Goal: Information Seeking & Learning: Learn about a topic

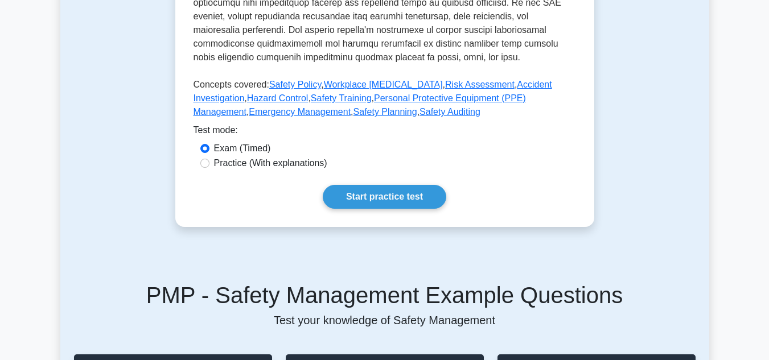
scroll to position [527, 0]
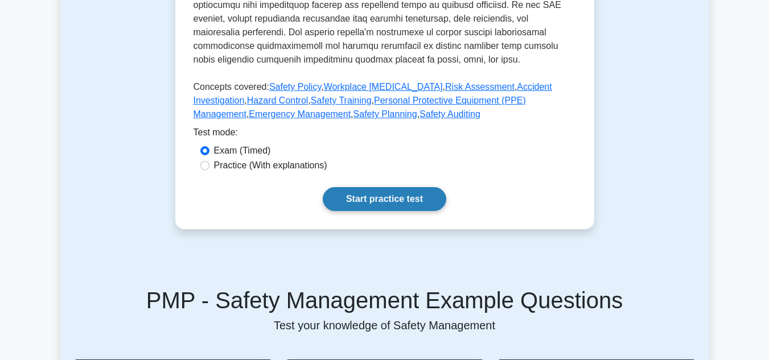
click at [394, 187] on link "Start practice test" at bounding box center [385, 199] width 124 height 24
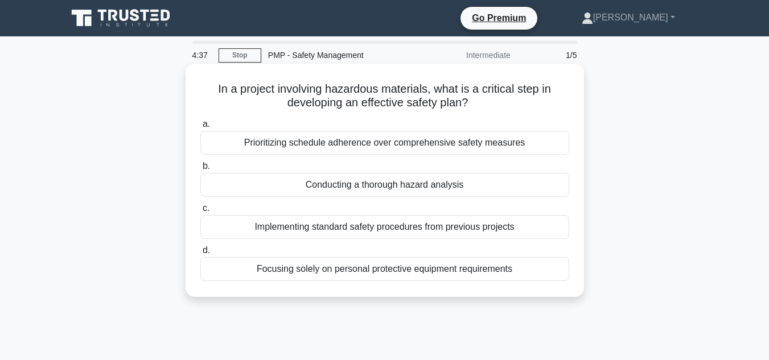
click at [396, 186] on div "Conducting a thorough hazard analysis" at bounding box center [384, 185] width 369 height 24
click at [200, 170] on input "b. Conducting a thorough hazard analysis" at bounding box center [200, 166] width 0 height 7
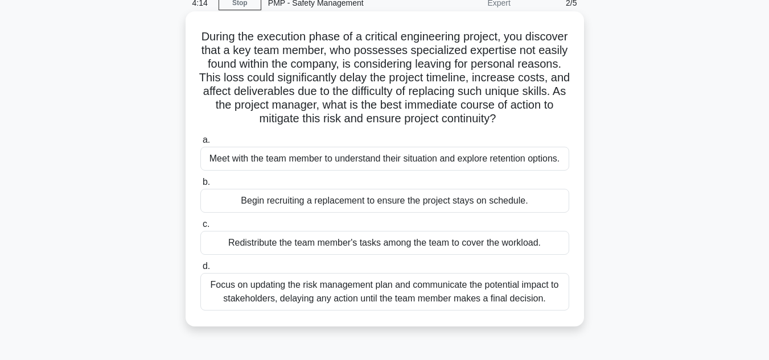
scroll to position [53, 0]
click at [380, 162] on div "Meet with the team member to understand their situation and explore retention o…" at bounding box center [384, 158] width 369 height 24
click at [200, 143] on input "a. Meet with the team member to understand their situation and explore retentio…" at bounding box center [200, 139] width 0 height 7
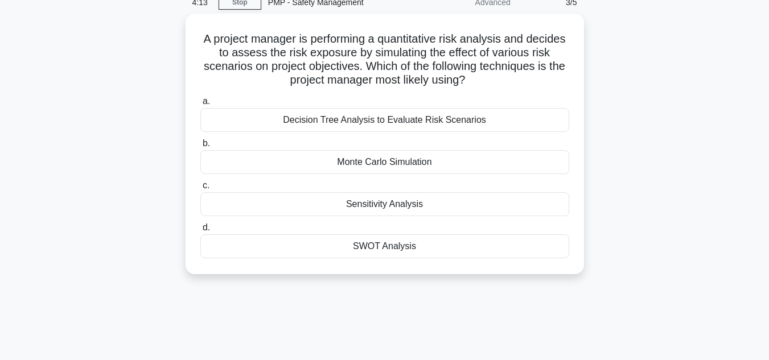
scroll to position [0, 0]
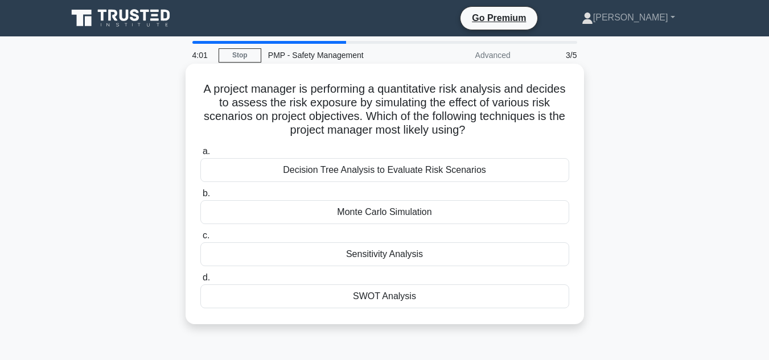
click at [390, 211] on div "Monte Carlo Simulation" at bounding box center [384, 212] width 369 height 24
click at [200, 198] on input "b. Monte Carlo Simulation" at bounding box center [200, 193] width 0 height 7
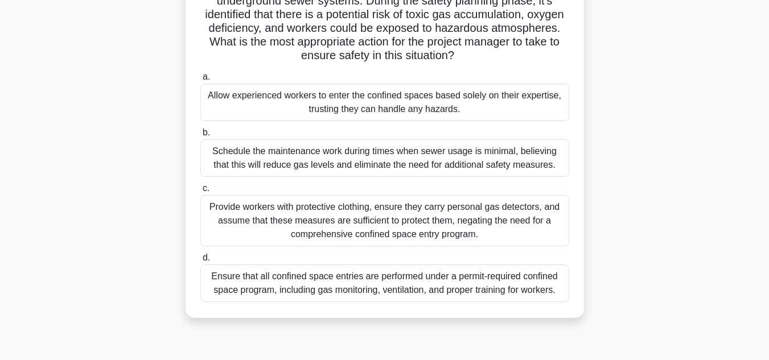
scroll to position [103, 0]
click at [421, 214] on div "Provide workers with protective clothing, ensure they carry personal gas detect…" at bounding box center [384, 219] width 369 height 51
click at [200, 191] on input "c. Provide workers with protective clothing, ensure they carry personal gas det…" at bounding box center [200, 187] width 0 height 7
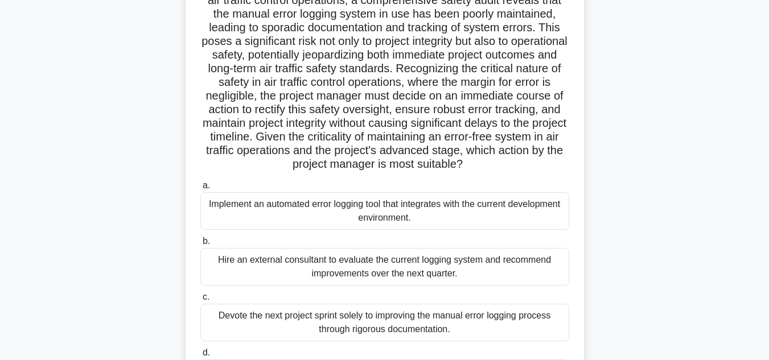
scroll to position [102, 0]
click at [432, 216] on div "Implement an automated error logging tool that integrates with the current deve…" at bounding box center [384, 212] width 369 height 38
click at [200, 190] on input "a. Implement an automated error logging tool that integrates with the current d…" at bounding box center [200, 186] width 0 height 7
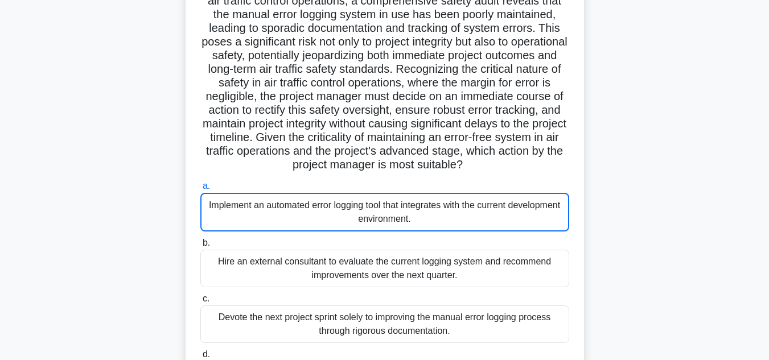
scroll to position [0, 0]
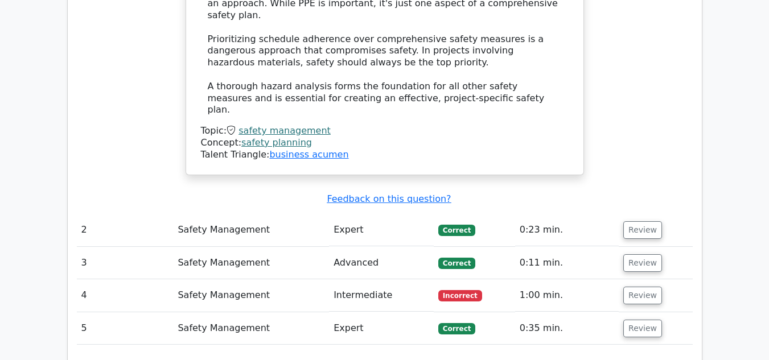
scroll to position [1417, 0]
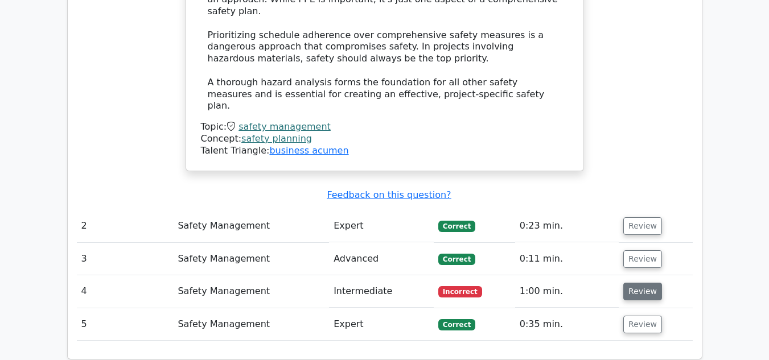
click at [640, 283] on button "Review" at bounding box center [642, 292] width 39 height 18
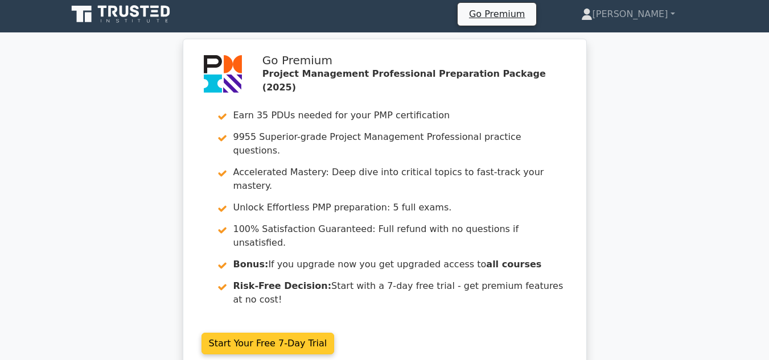
scroll to position [0, 0]
